Goal: Information Seeking & Learning: Learn about a topic

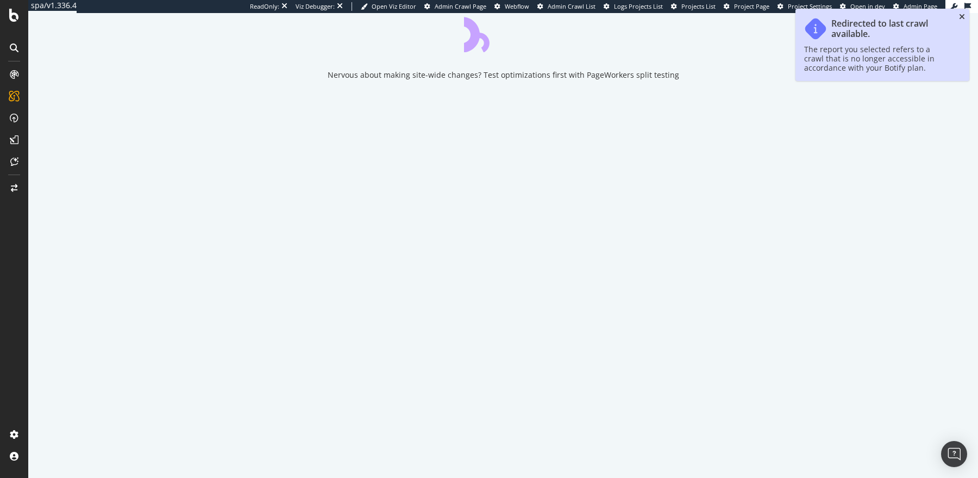
click at [962, 16] on icon "close toast" at bounding box center [962, 17] width 6 height 8
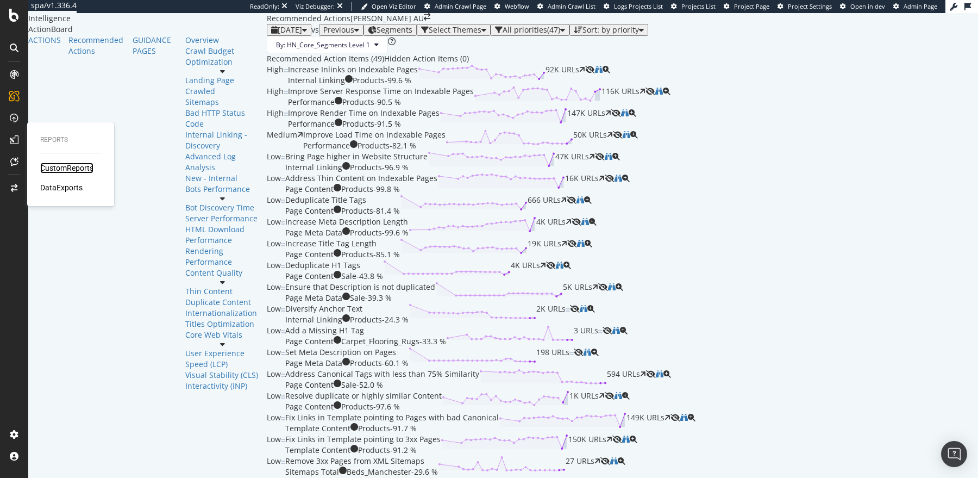
click at [53, 168] on div "CustomReports" at bounding box center [66, 167] width 53 height 11
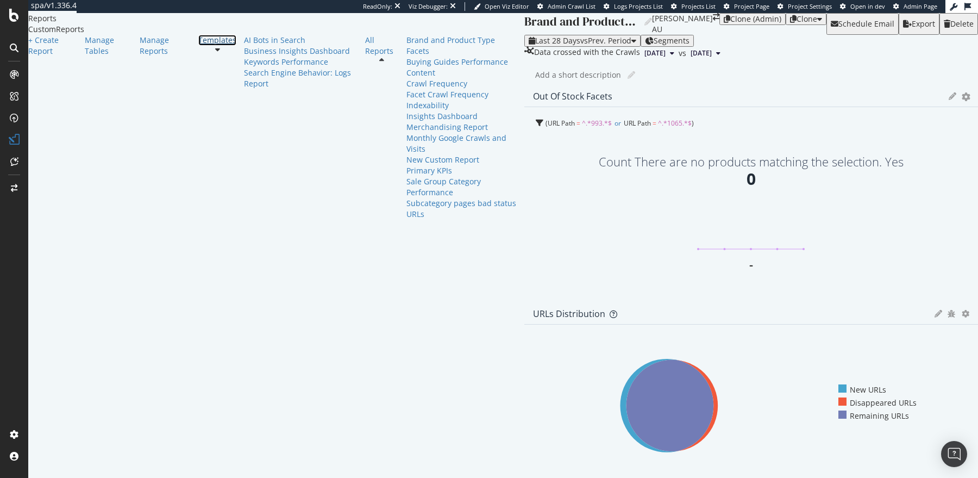
click at [198, 46] on div "Templates" at bounding box center [217, 40] width 38 height 11
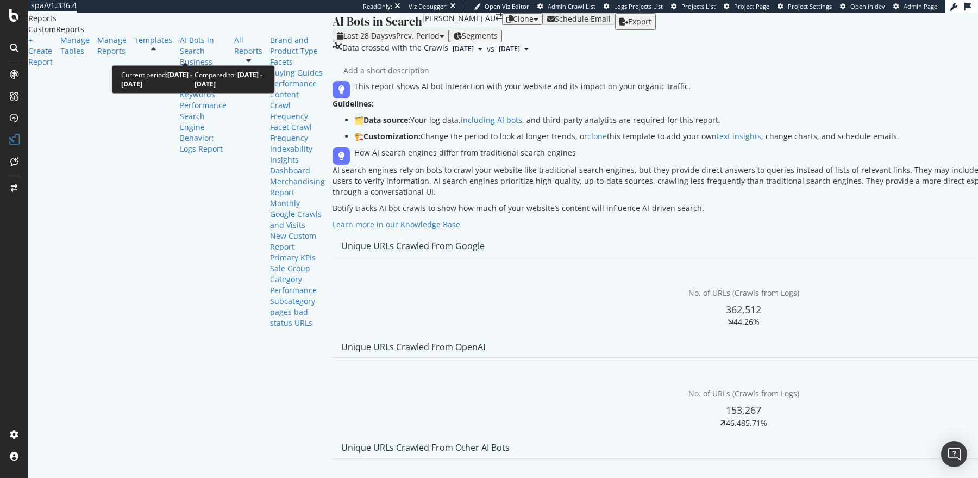
click at [343, 41] on span "Last 28 Days" at bounding box center [365, 35] width 45 height 10
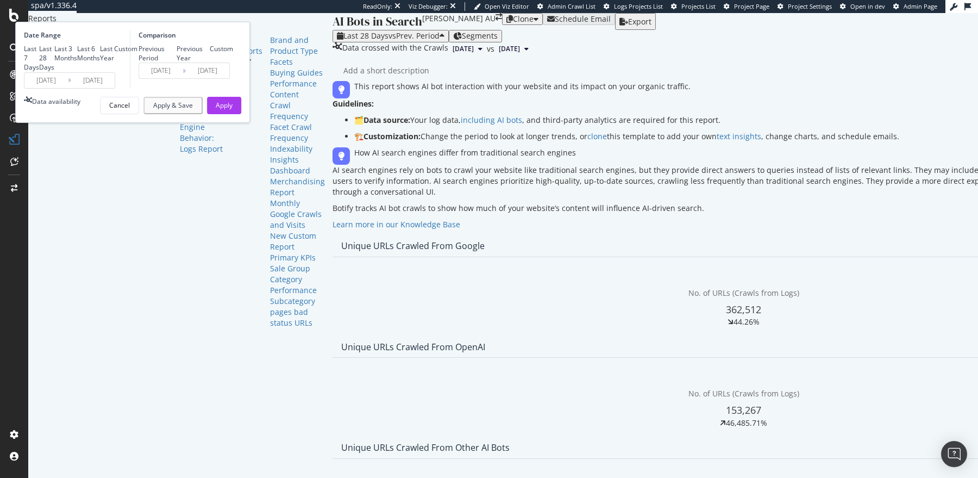
click at [77, 62] on div "Last 3 Months" at bounding box center [65, 53] width 23 height 18
type input "2025/05/19"
type input "2025/02/16"
type input "2025/05/18"
click at [210, 62] on div "Previous Year" at bounding box center [194, 53] width 34 height 18
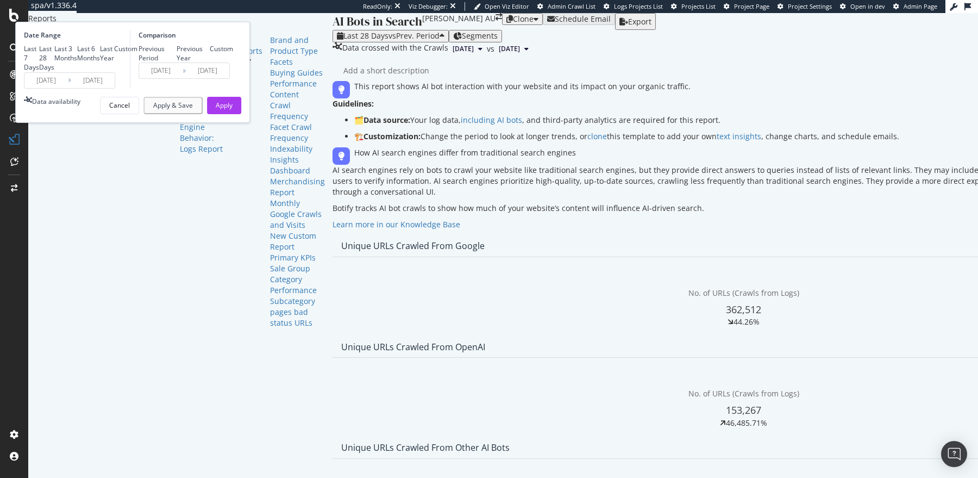
type input "2024/05/20"
type input "2024/08/19"
click at [177, 62] on div "Previous Period" at bounding box center [158, 53] width 38 height 18
type input "2025/02/16"
type input "2025/05/18"
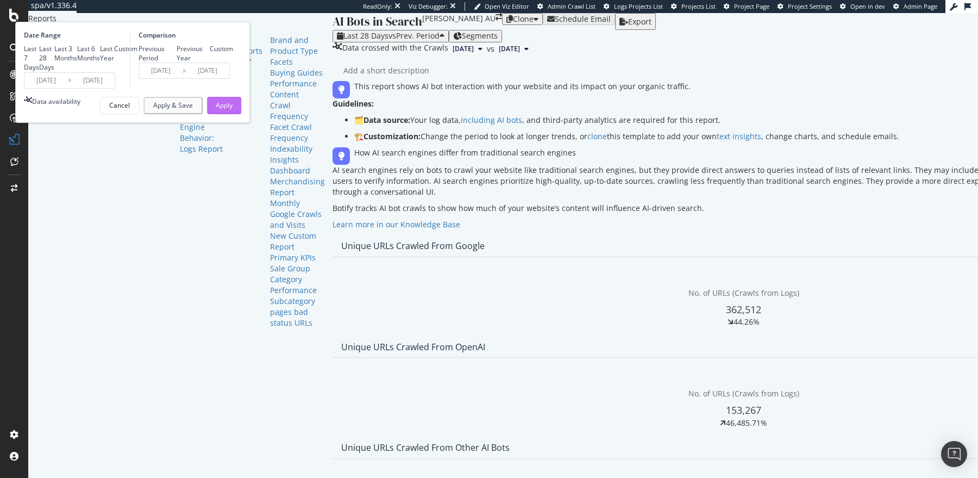
click at [233, 110] on div "Apply" at bounding box center [224, 105] width 17 height 9
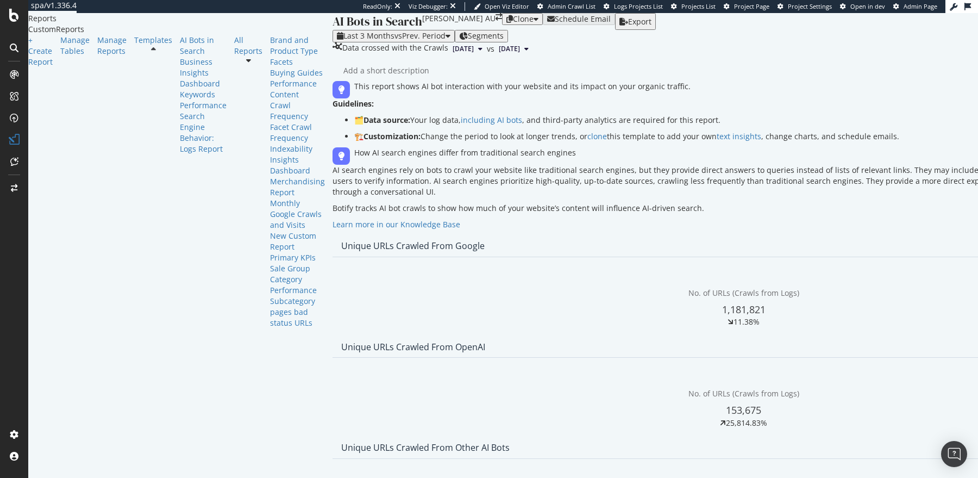
scroll to position [1050, 0]
click at [654, 311] on span "Week" at bounding box center [658, 307] width 20 height 10
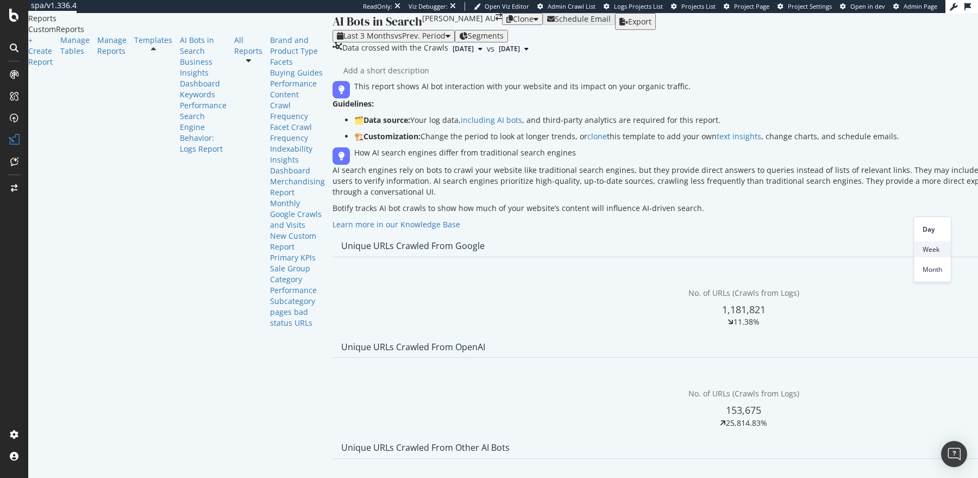
click at [930, 249] on span "Week" at bounding box center [933, 250] width 20 height 10
click at [453, 54] on span "2025 Aug. 17th" at bounding box center [463, 49] width 21 height 10
click at [442, 42] on div "Last 3 Months vs Prev. Period Segments" at bounding box center [744, 36] width 822 height 12
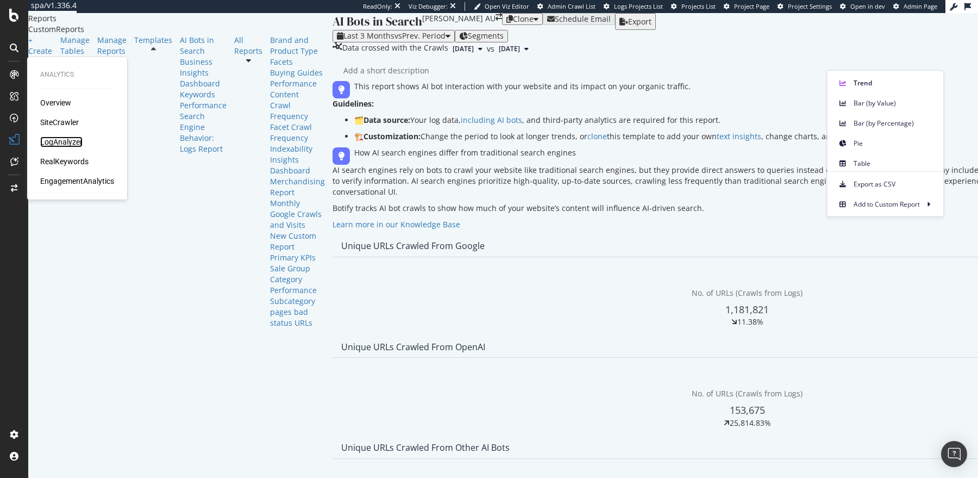
click at [57, 140] on div "LogAnalyzer" at bounding box center [61, 141] width 42 height 11
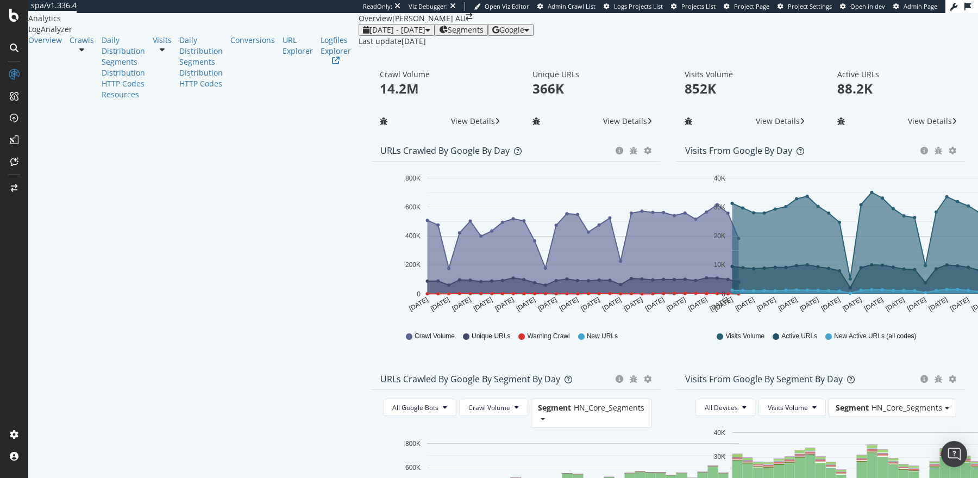
click at [529, 34] on div "button" at bounding box center [526, 30] width 5 height 8
click at [891, 66] on span "OpenAI" at bounding box center [891, 64] width 40 height 10
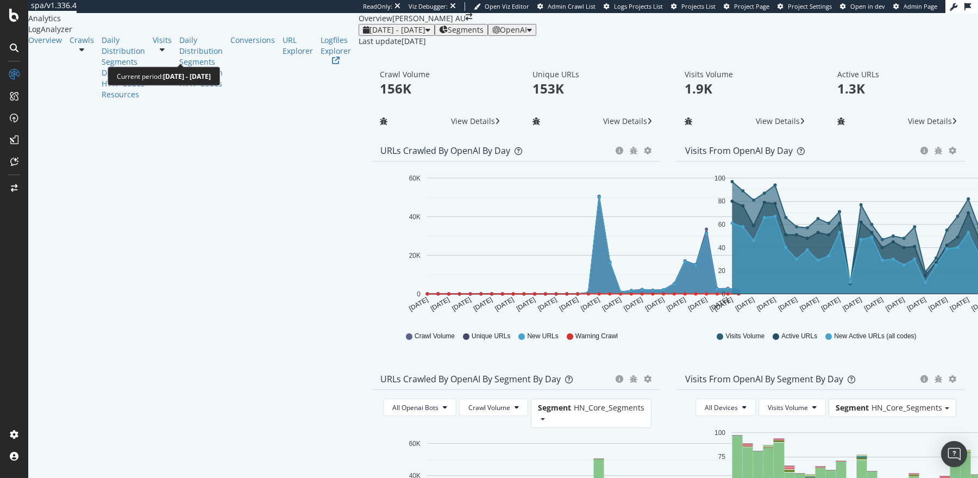
click at [370, 35] on span "2025 Jul. 20th - Aug. 18th" at bounding box center [398, 29] width 56 height 10
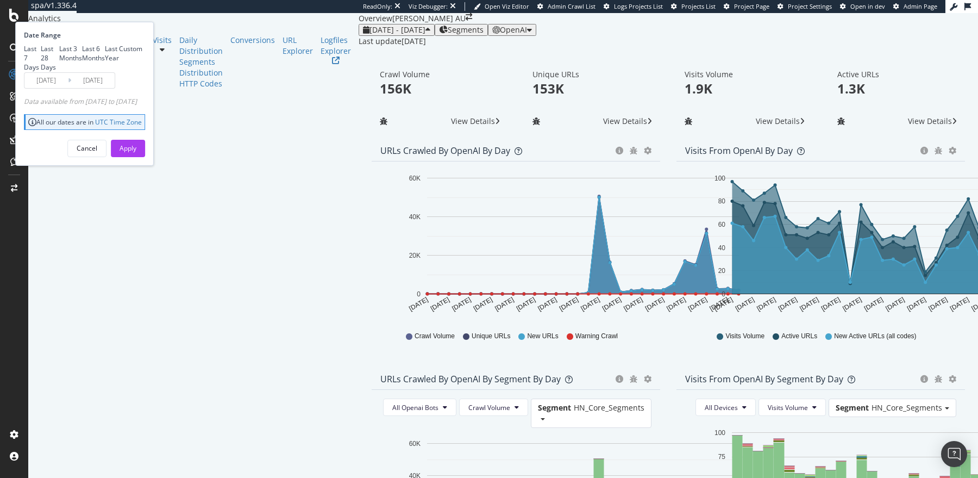
click at [82, 62] on div "Last 3 Months" at bounding box center [70, 53] width 23 height 18
type input "2025/05/19"
click at [136, 153] on div "Apply" at bounding box center [128, 147] width 17 height 9
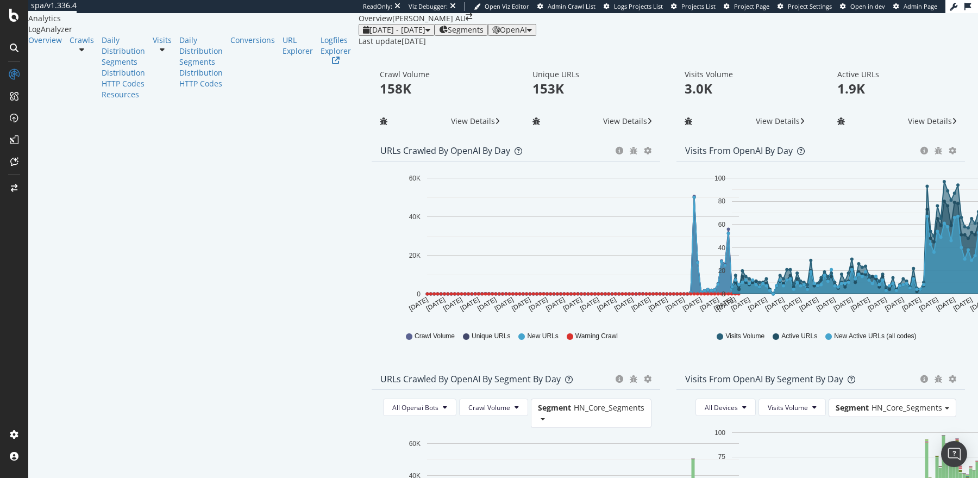
scroll to position [59, 0]
click at [652, 147] on icon "gear" at bounding box center [648, 151] width 8 height 8
click at [668, 140] on div "Visits from OpenAI by day Area Table Hold CMD (⌘) while clicking to filter the …" at bounding box center [820, 254] width 305 height 228
click at [363, 34] on div "2025 May. 19th - Aug. 18th" at bounding box center [396, 30] width 67 height 9
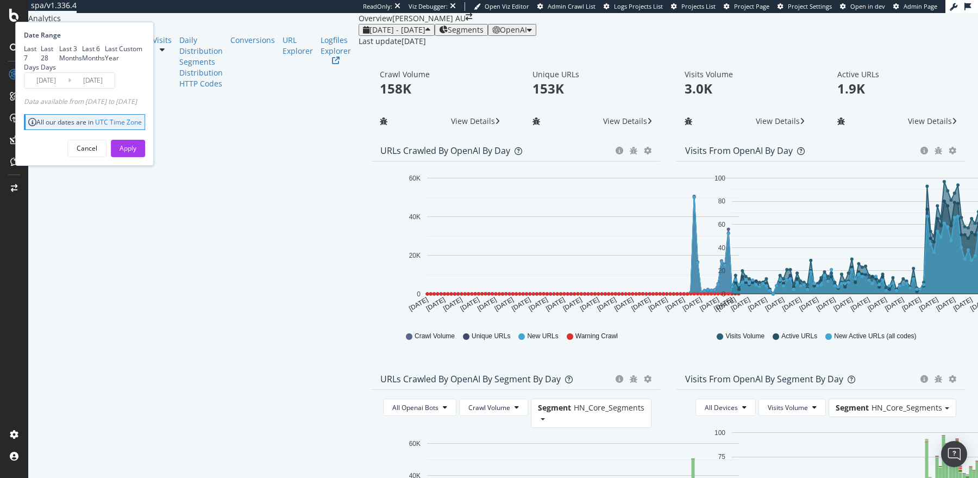
click at [59, 72] on div "Last 28 Days" at bounding box center [50, 58] width 18 height 28
type input "2025/07/22"
click at [136, 153] on div "Apply" at bounding box center [128, 147] width 17 height 9
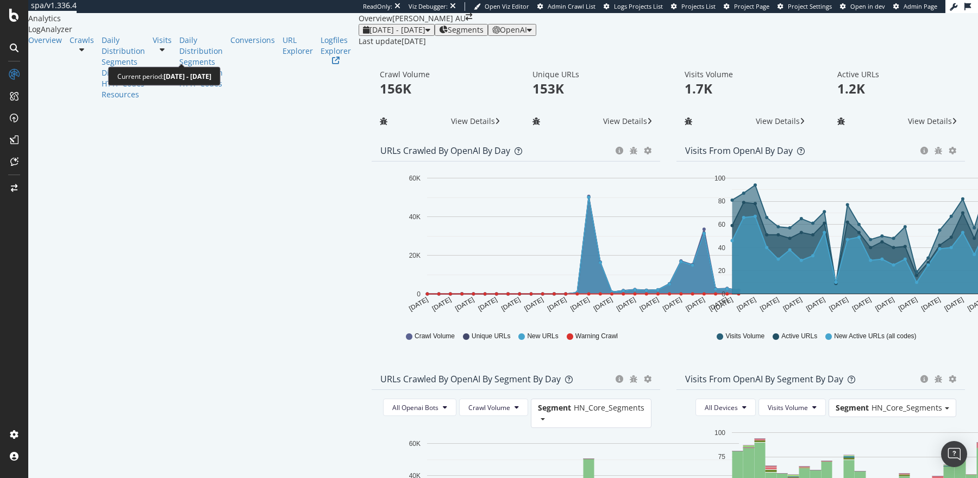
click at [370, 35] on span "2025 Jul. 22nd - Aug. 18th" at bounding box center [398, 29] width 56 height 10
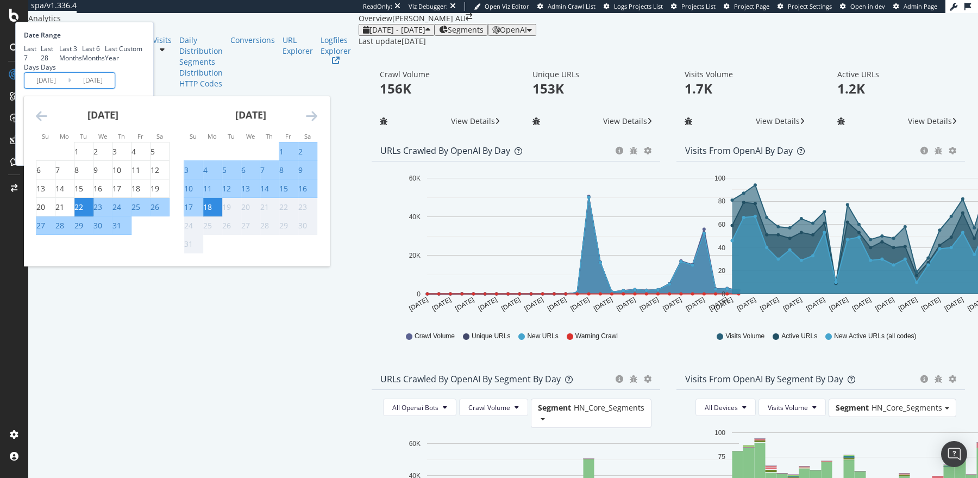
click at [68, 88] on input "2025/07/22" at bounding box center [45, 80] width 43 height 15
click at [79, 157] on div "1" at bounding box center [76, 151] width 4 height 11
type input "2025/07/01"
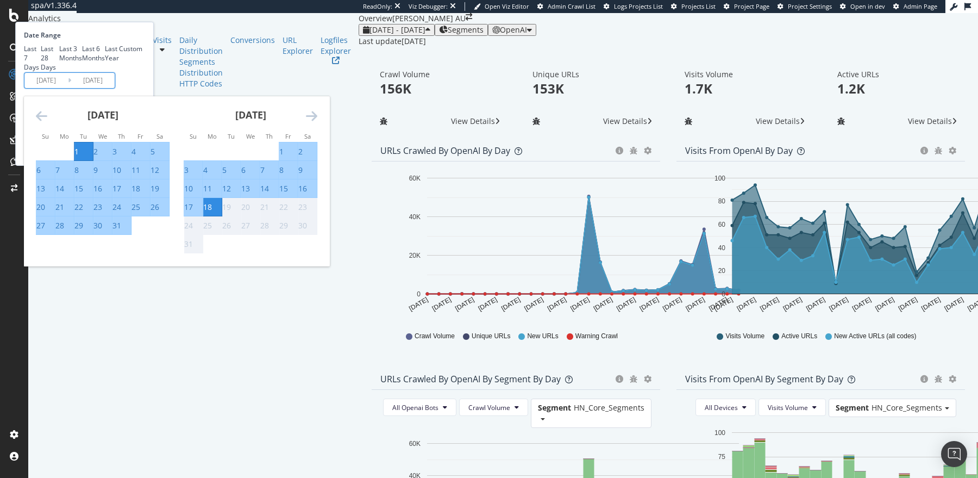
click at [142, 72] on div "Last 7 Days Last 28 Days Last 3 Months Last 6 Months Last Year Custom" at bounding box center [83, 58] width 118 height 28
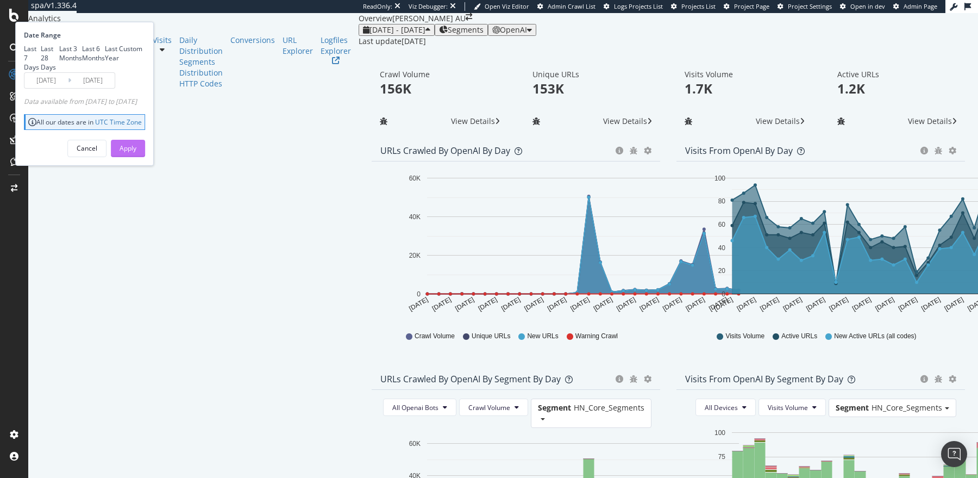
click at [136, 153] on div "Apply" at bounding box center [128, 147] width 17 height 9
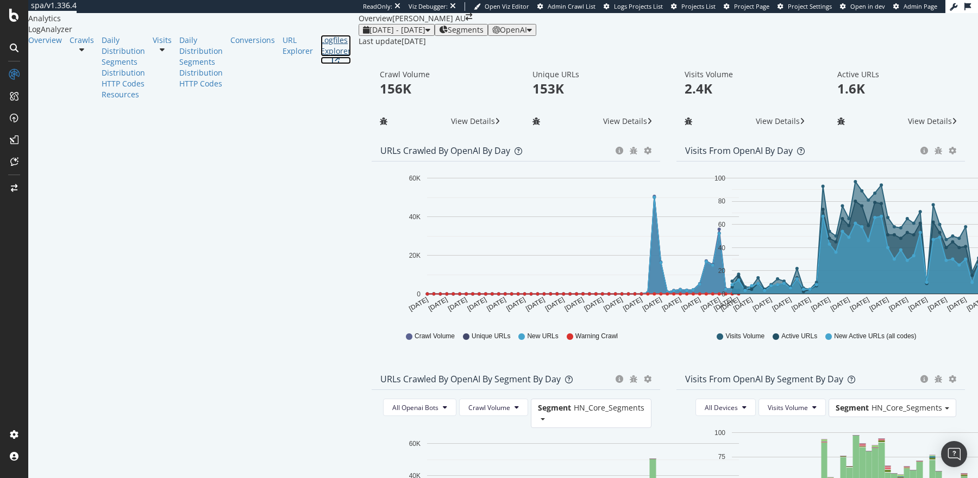
click at [321, 57] on div "Logfiles Explorer" at bounding box center [336, 46] width 30 height 22
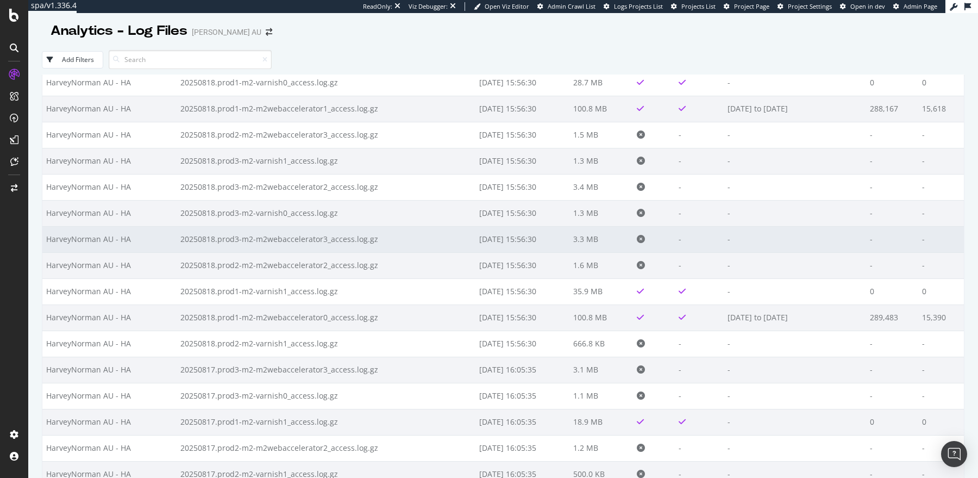
scroll to position [76, 0]
